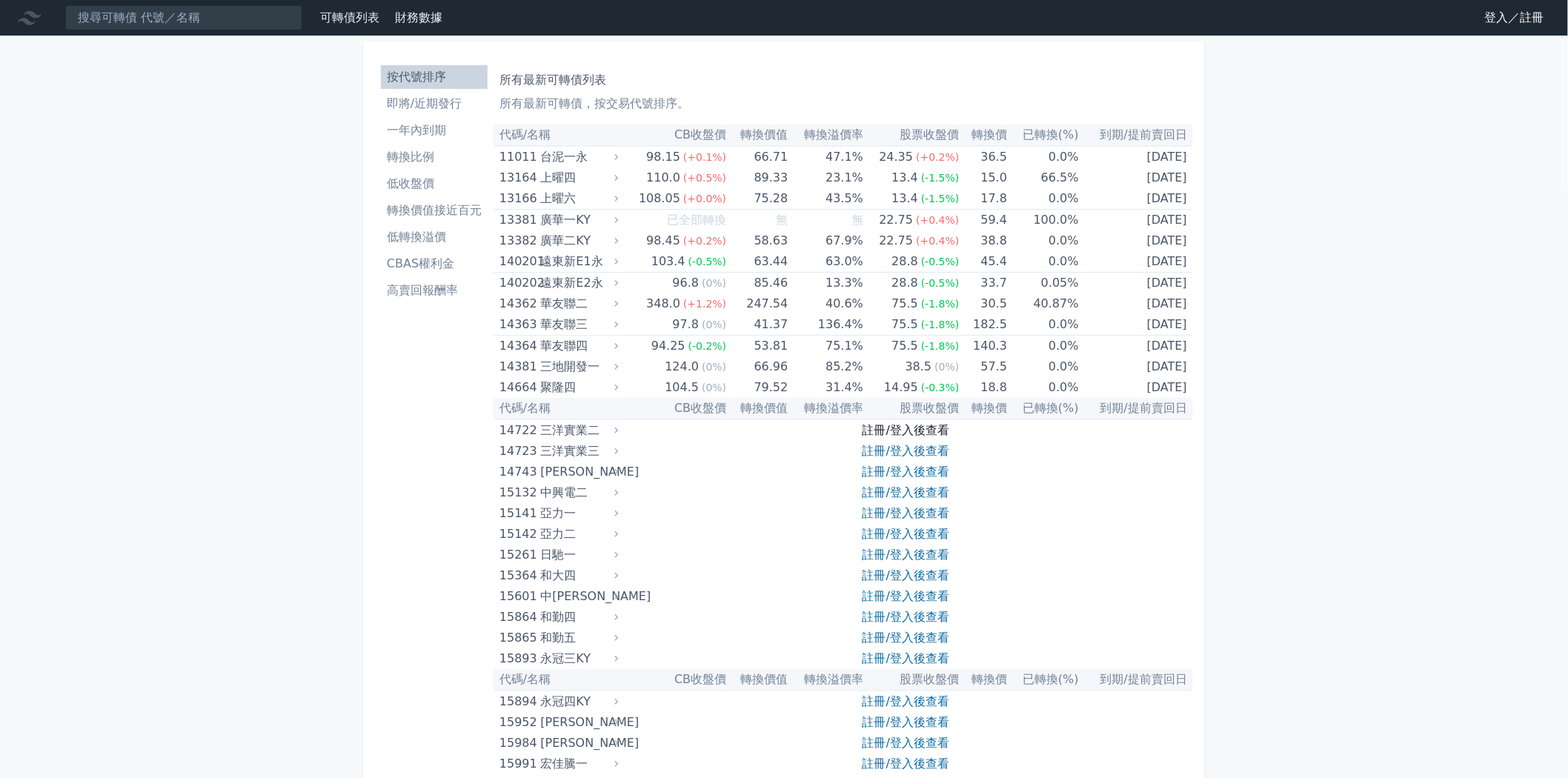
click at [900, 431] on link "註冊/登入後查看" at bounding box center [905, 430] width 87 height 14
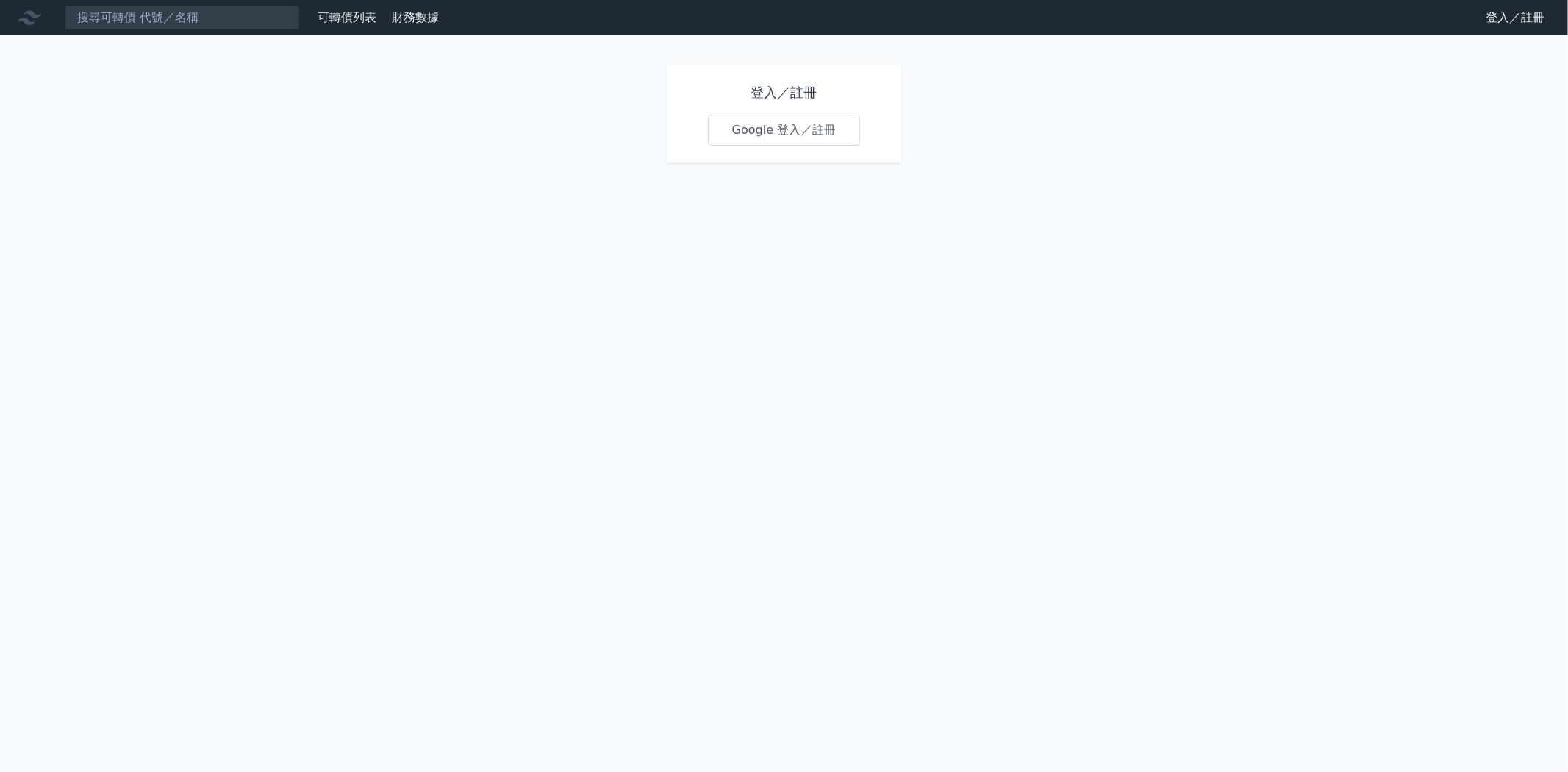
click at [806, 125] on link "Google 登入／註冊" at bounding box center [784, 129] width 153 height 31
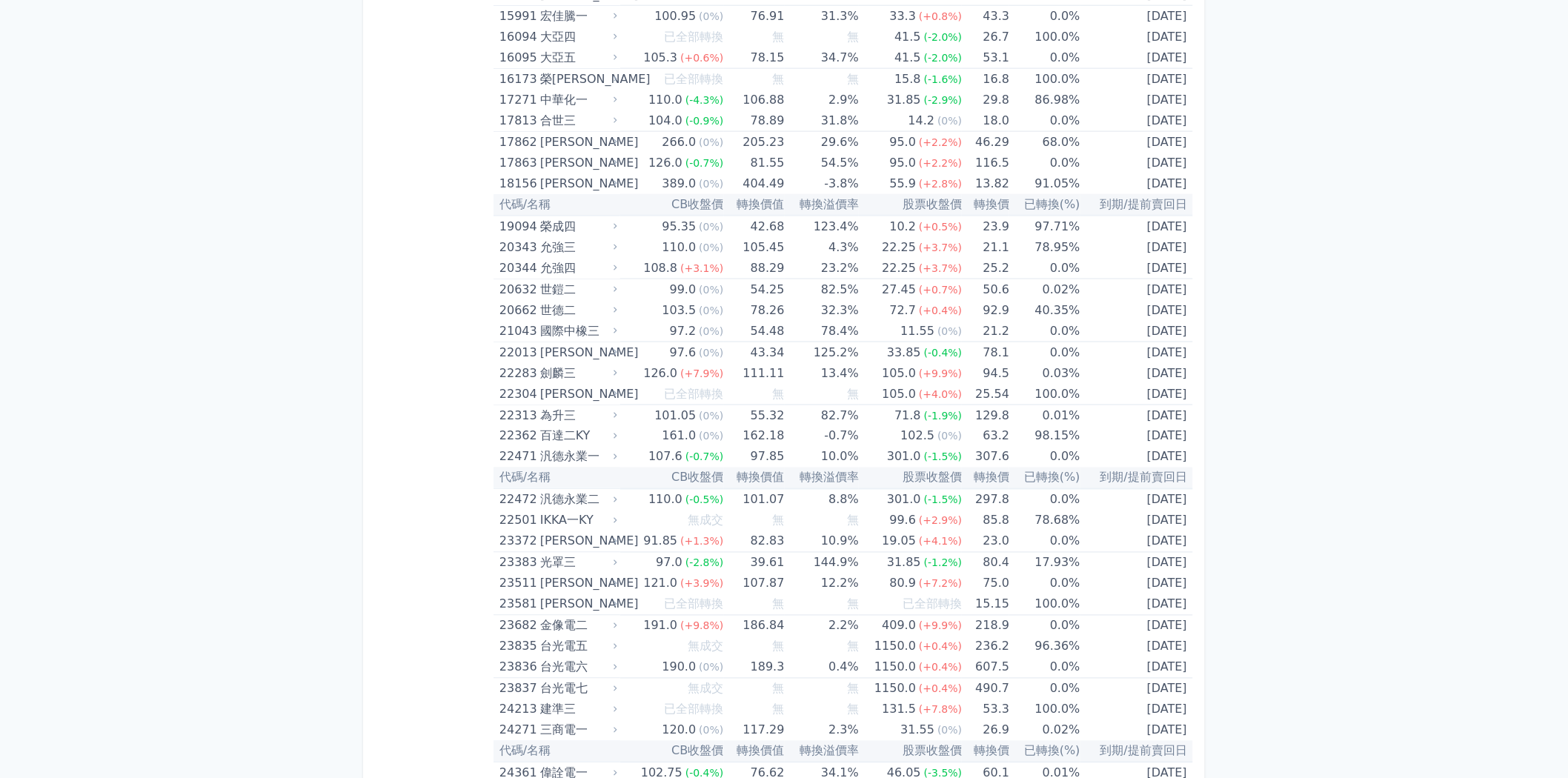
scroll to position [905, 0]
